Goal: Purchase product/service

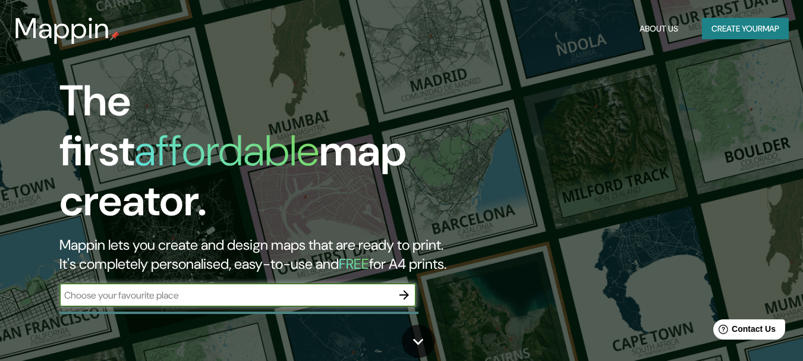
click at [155, 288] on input "text" at bounding box center [225, 295] width 333 height 14
type input "[GEOGRAPHIC_DATA]"
click at [405, 288] on icon "button" at bounding box center [404, 295] width 14 height 14
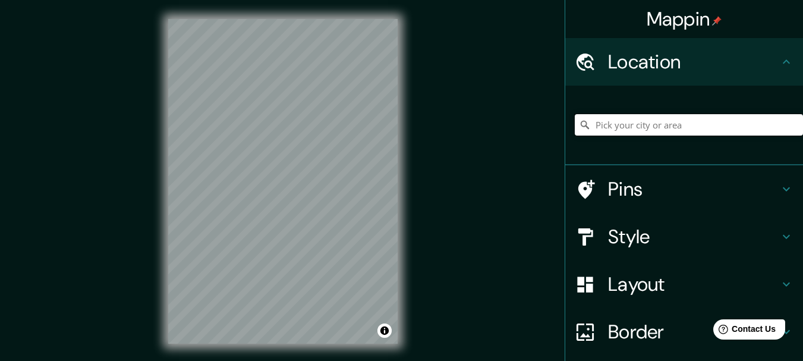
click at [667, 124] on input "Pick your city or area" at bounding box center [689, 124] width 228 height 21
click at [669, 129] on input "Pick your city or area" at bounding box center [689, 124] width 228 height 21
click at [696, 119] on input "[GEOGRAPHIC_DATA]" at bounding box center [689, 124] width 228 height 21
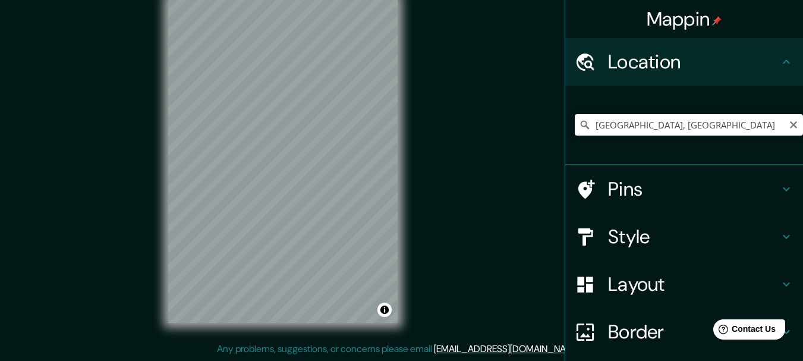
click at [682, 127] on input "[GEOGRAPHIC_DATA], [GEOGRAPHIC_DATA]" at bounding box center [689, 124] width 228 height 21
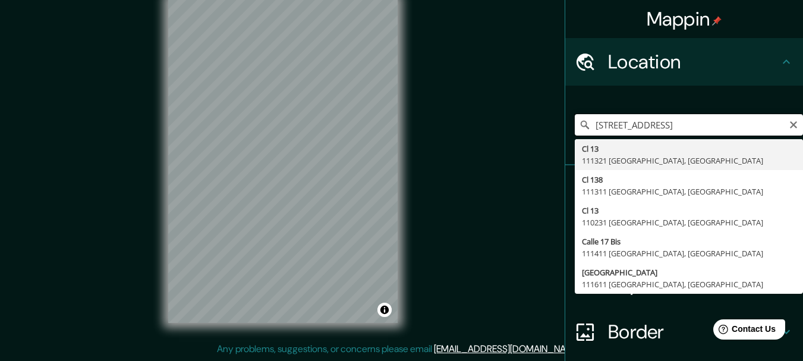
drag, startPoint x: 692, startPoint y: 123, endPoint x: 664, endPoint y: 126, distance: 28.7
click at [664, 126] on input "[STREET_ADDRESS]" at bounding box center [689, 124] width 228 height 21
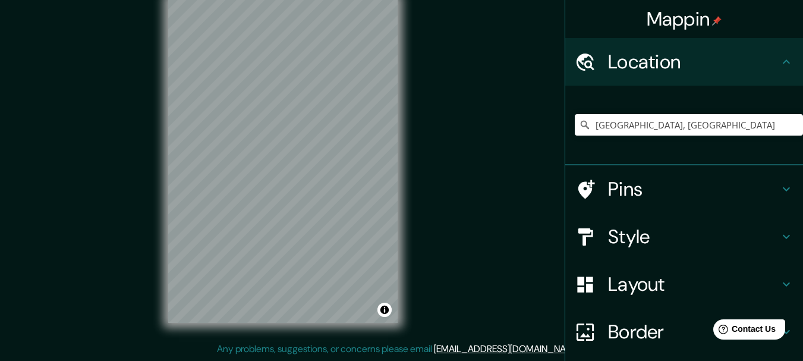
click at [635, 138] on div "[GEOGRAPHIC_DATA], [GEOGRAPHIC_DATA] [GEOGRAPHIC_DATA] [GEOGRAPHIC_DATA] [GEOGR…" at bounding box center [689, 124] width 228 height 59
click at [659, 127] on input "[GEOGRAPHIC_DATA], [GEOGRAPHIC_DATA]" at bounding box center [689, 124] width 228 height 21
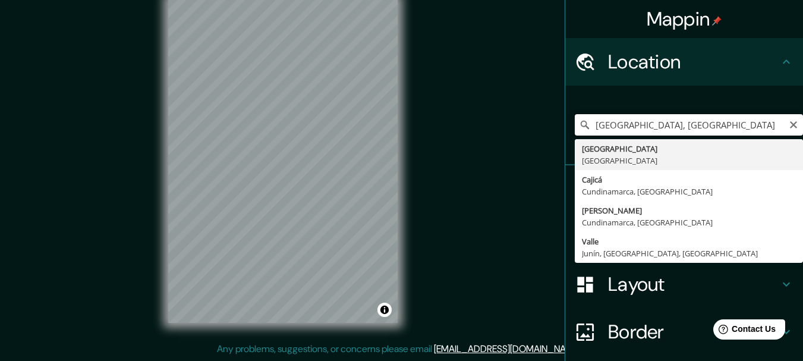
drag, startPoint x: 667, startPoint y: 125, endPoint x: 663, endPoint y: 119, distance: 7.6
click at [663, 119] on input "[GEOGRAPHIC_DATA], [GEOGRAPHIC_DATA]" at bounding box center [689, 124] width 228 height 21
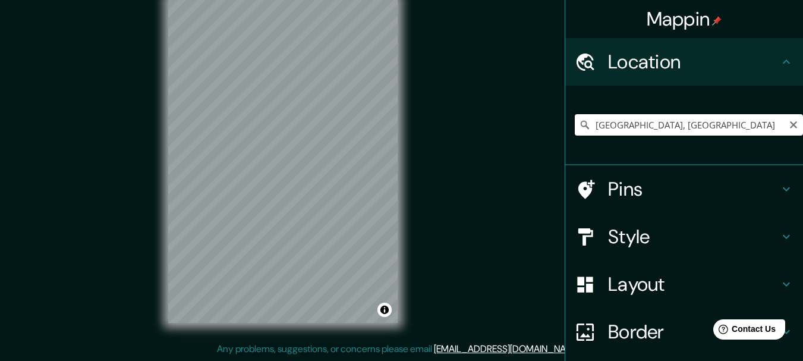
click at [674, 132] on input "[GEOGRAPHIC_DATA], [GEOGRAPHIC_DATA]" at bounding box center [689, 124] width 228 height 21
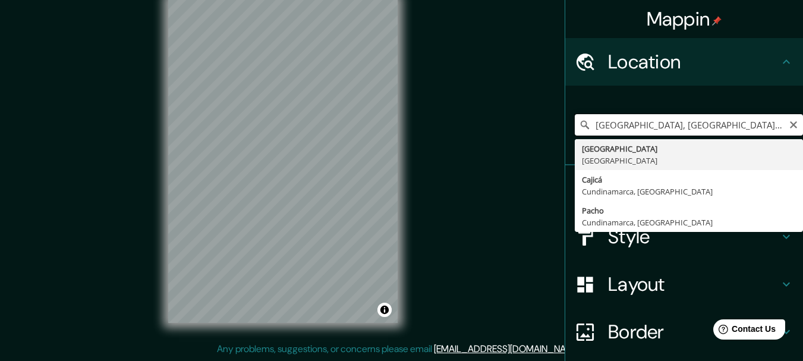
type input "[GEOGRAPHIC_DATA], [GEOGRAPHIC_DATA]"
